Goal: Task Accomplishment & Management: Use online tool/utility

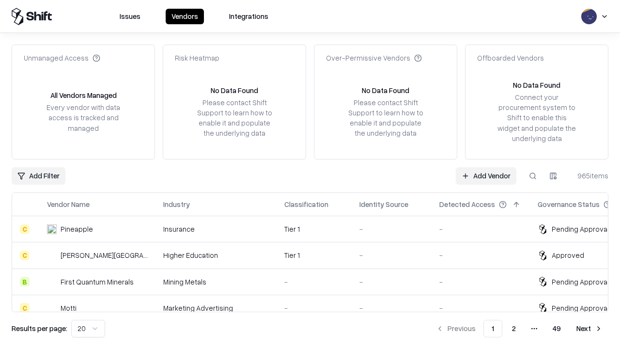
click at [486, 175] on link "Add Vendor" at bounding box center [486, 175] width 61 height 17
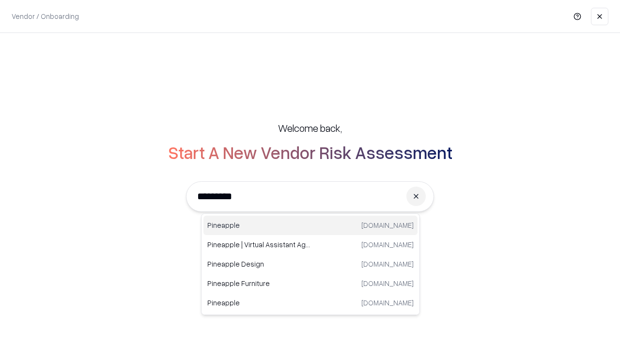
click at [311, 225] on div "Pineapple [DOMAIN_NAME]" at bounding box center [311, 225] width 214 height 19
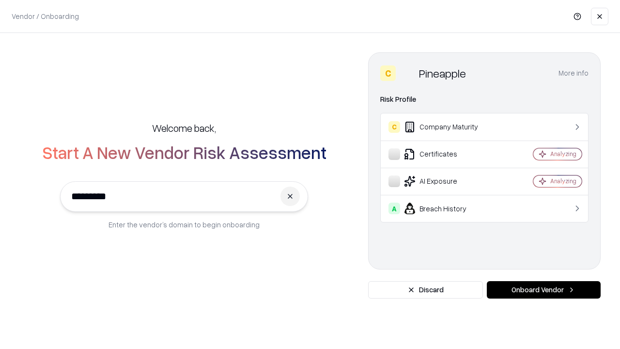
type input "*********"
click at [544, 290] on button "Onboard Vendor" at bounding box center [544, 289] width 114 height 17
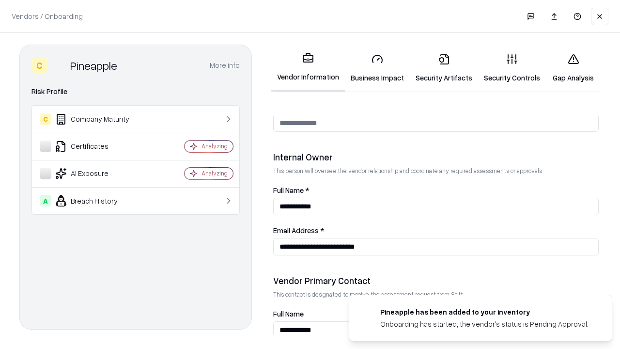
scroll to position [502, 0]
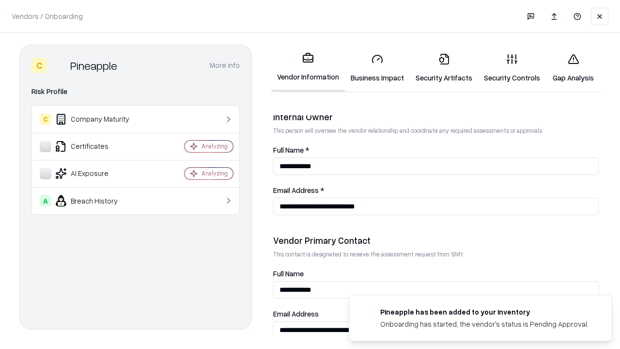
click at [378, 68] on link "Business Impact" at bounding box center [377, 68] width 65 height 45
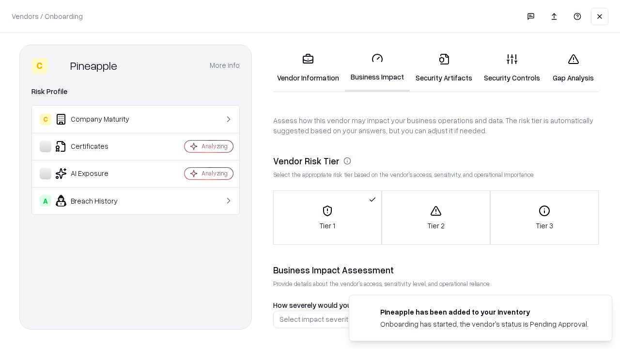
click at [573, 68] on link "Gap Analysis" at bounding box center [573, 68] width 55 height 45
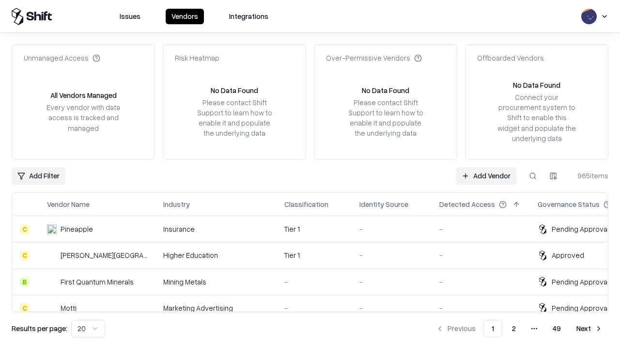
click at [486, 175] on link "Add Vendor" at bounding box center [486, 175] width 61 height 17
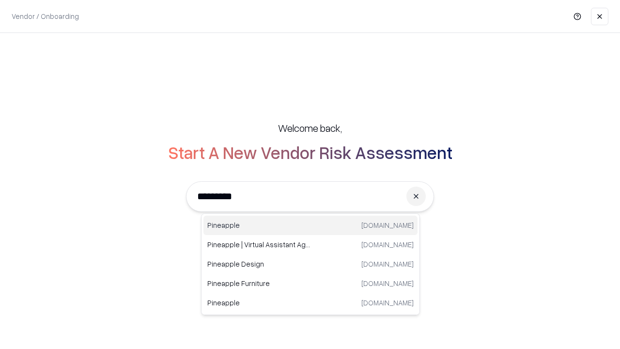
click at [311, 225] on div "Pineapple [DOMAIN_NAME]" at bounding box center [311, 225] width 214 height 19
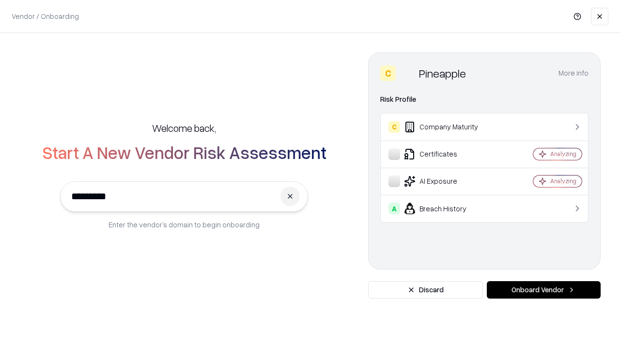
type input "*********"
click at [544, 290] on button "Onboard Vendor" at bounding box center [544, 289] width 114 height 17
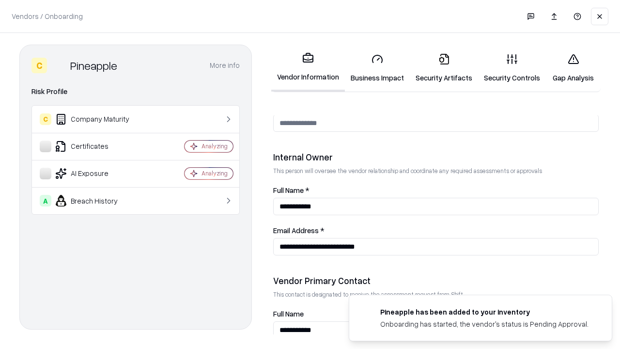
scroll to position [502, 0]
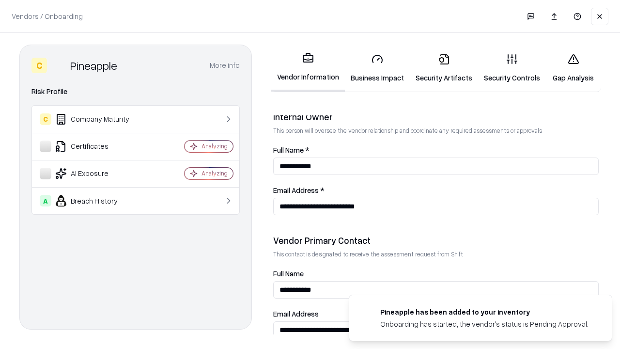
click at [573, 68] on link "Gap Analysis" at bounding box center [573, 68] width 55 height 45
